Goal: Transaction & Acquisition: Book appointment/travel/reservation

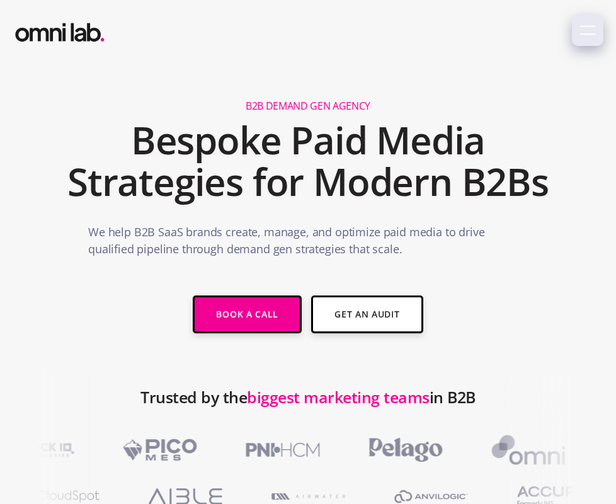
click at [576, 31] on div "menu" at bounding box center [586, 29] width 31 height 31
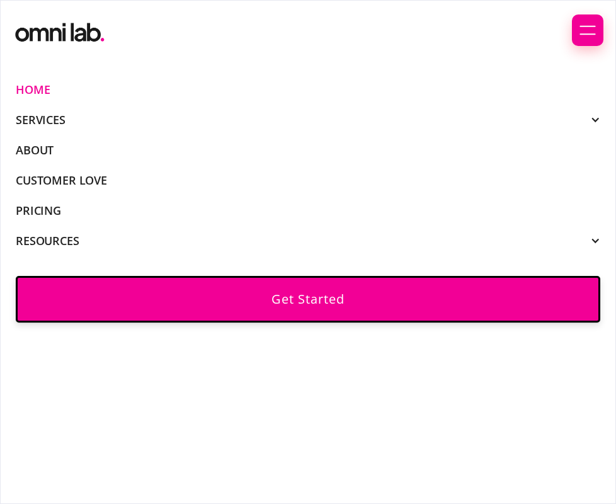
click at [60, 207] on li "Pricing" at bounding box center [43, 210] width 55 height 30
click at [52, 207] on link "Pricing" at bounding box center [38, 210] width 45 height 11
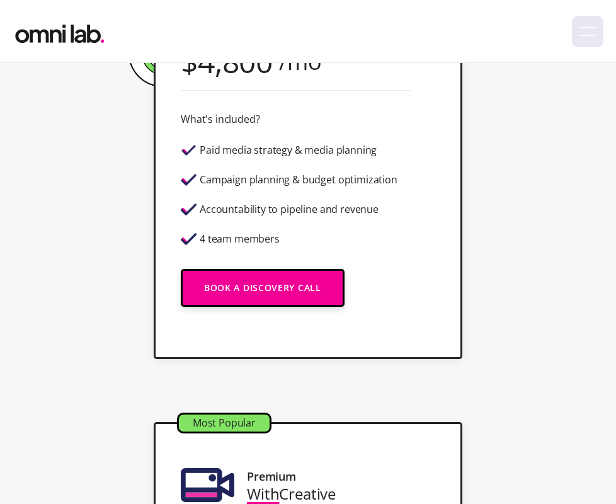
scroll to position [364, 0]
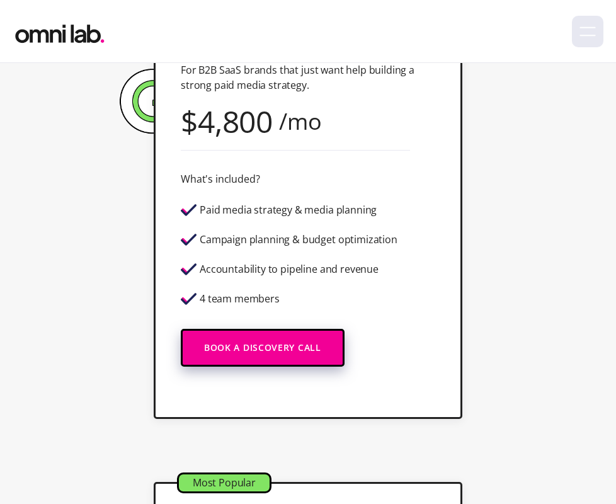
click at [215, 348] on link "Book a Discovery Call" at bounding box center [263, 348] width 164 height 38
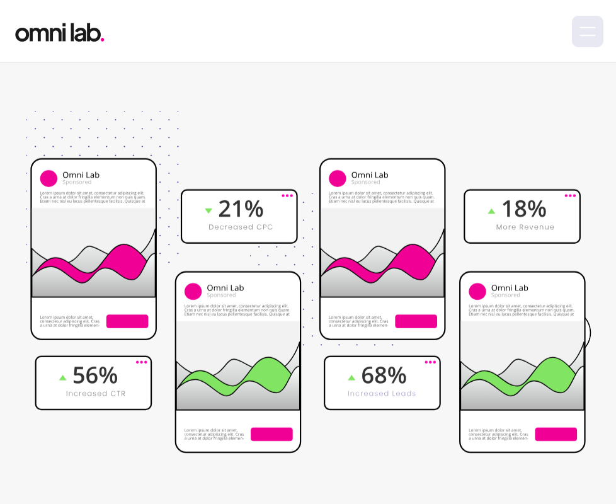
scroll to position [2345, 0]
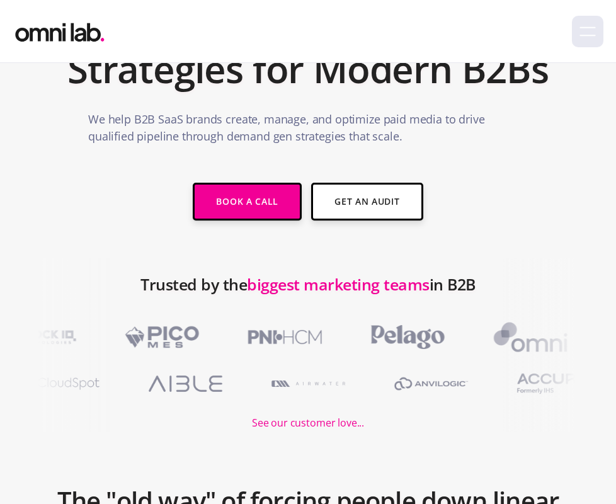
scroll to position [135, 0]
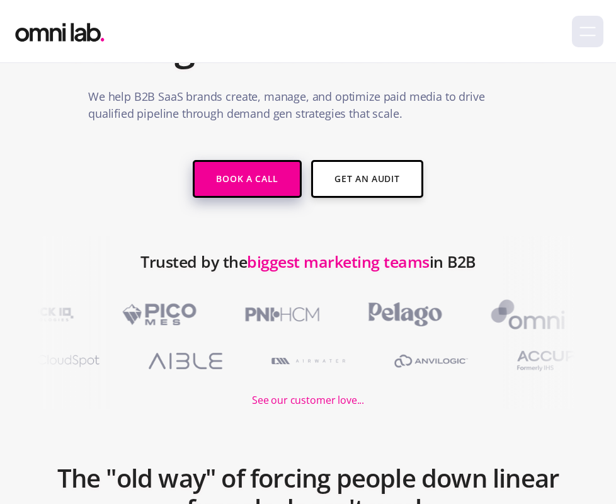
click at [259, 181] on link "Book a Call" at bounding box center [247, 179] width 109 height 38
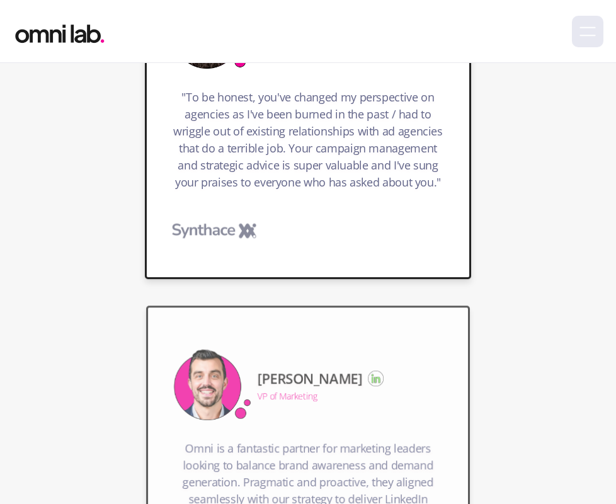
scroll to position [2251, 0]
